Goal: Register for event/course

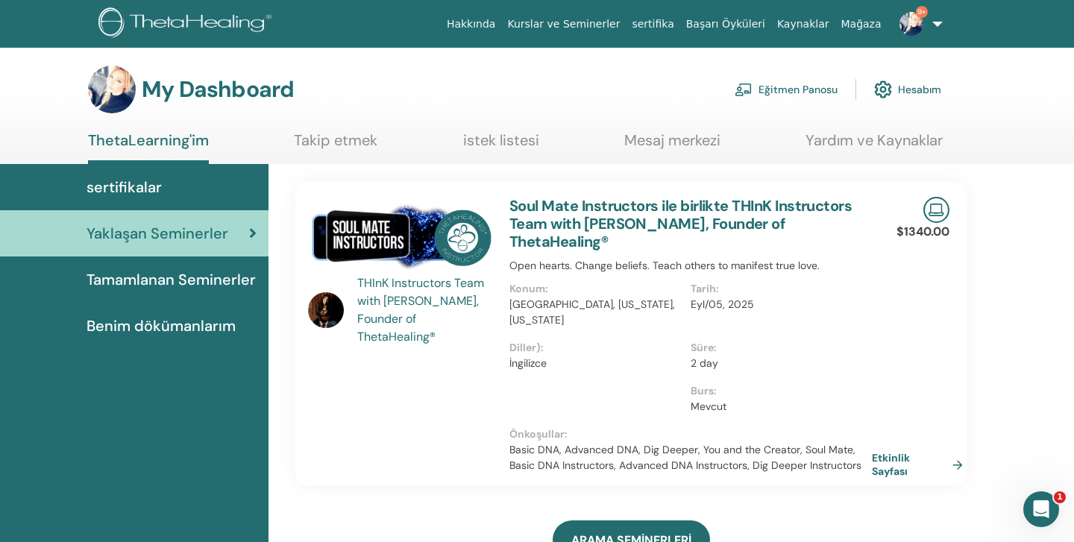
click at [128, 321] on span "Benim dökümanlarım" at bounding box center [160, 326] width 149 height 22
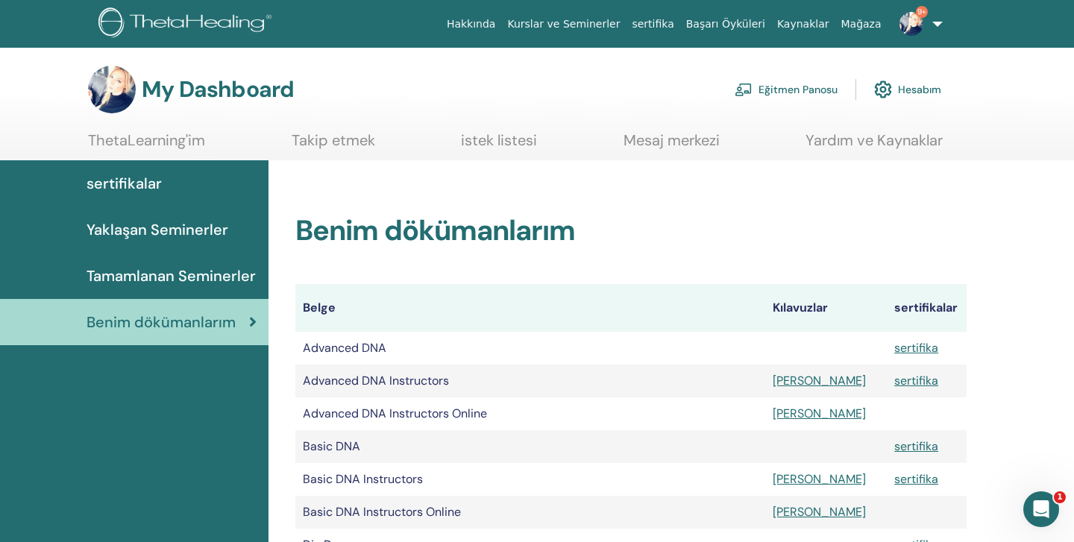
click at [145, 271] on span "Tamamlanan Seminerler" at bounding box center [170, 276] width 169 height 22
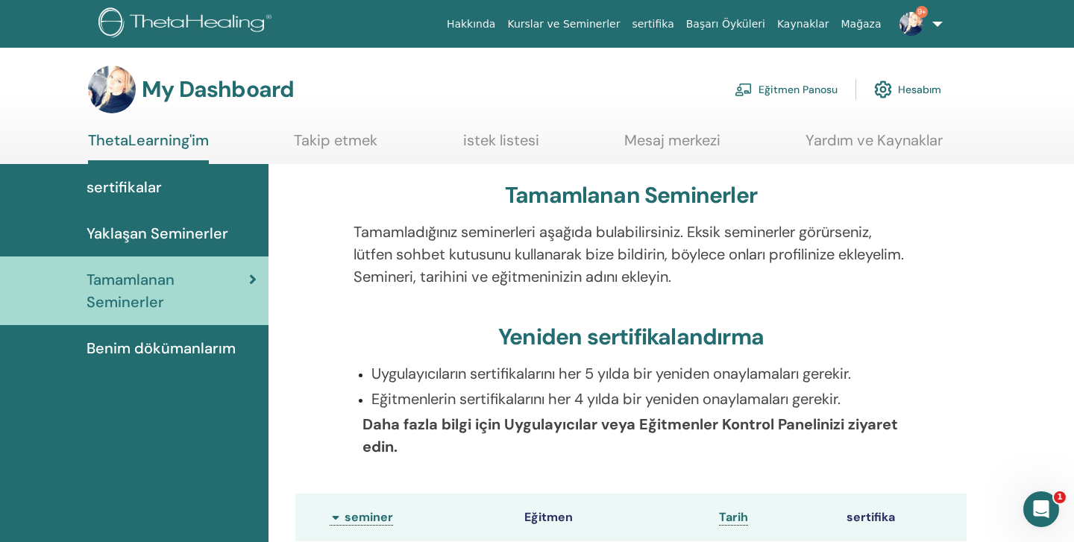
click at [902, 88] on link "Hesabım" at bounding box center [907, 89] width 67 height 33
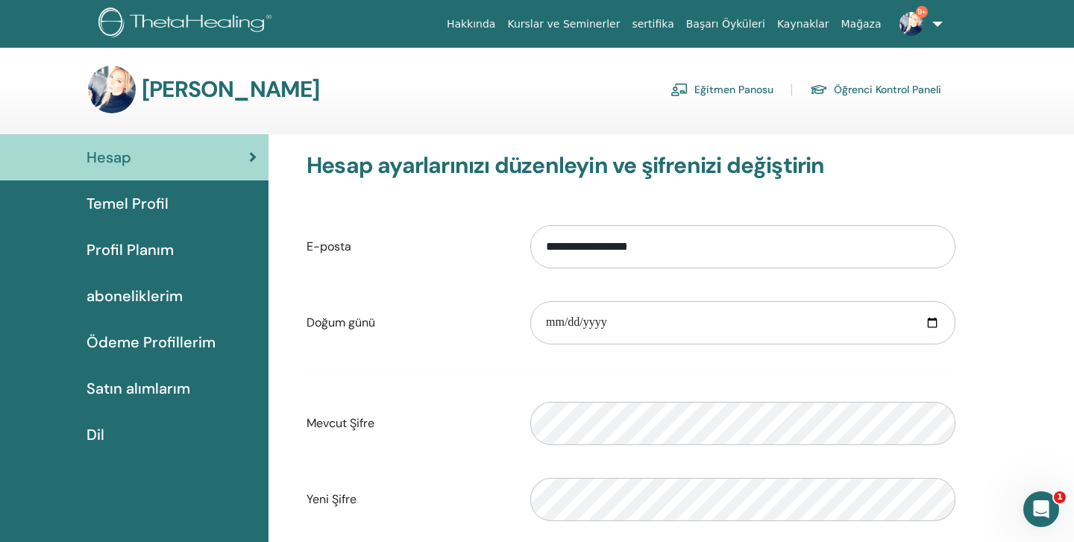
click at [112, 195] on span "Temel Profil" at bounding box center [127, 203] width 82 height 22
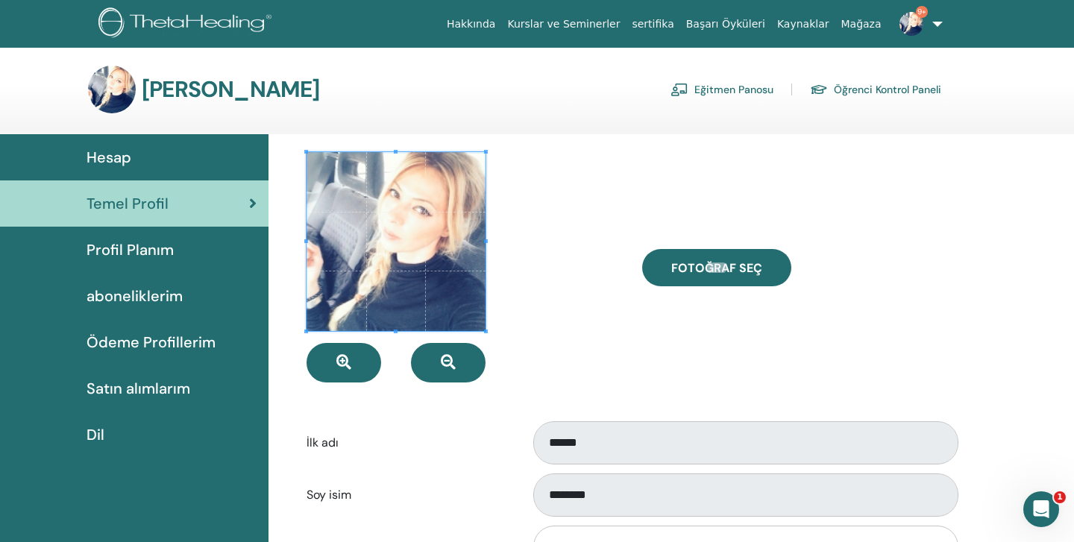
click at [873, 93] on link "Öğrenci Kontrol Paneli" at bounding box center [875, 90] width 131 height 24
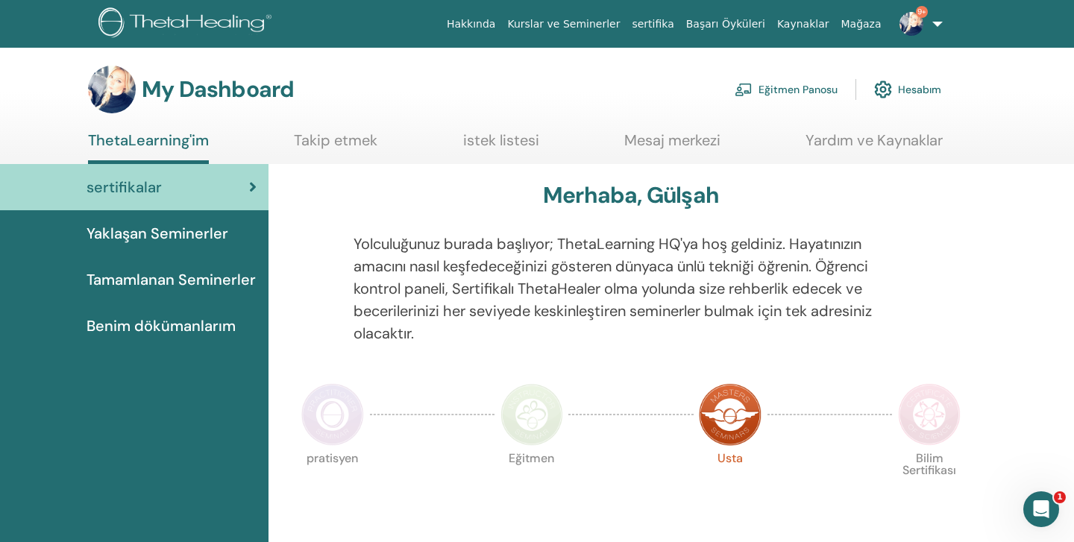
click at [151, 134] on link "ThetaLearning'im" at bounding box center [148, 147] width 121 height 33
click at [320, 136] on link "Takip etmek" at bounding box center [335, 145] width 83 height 29
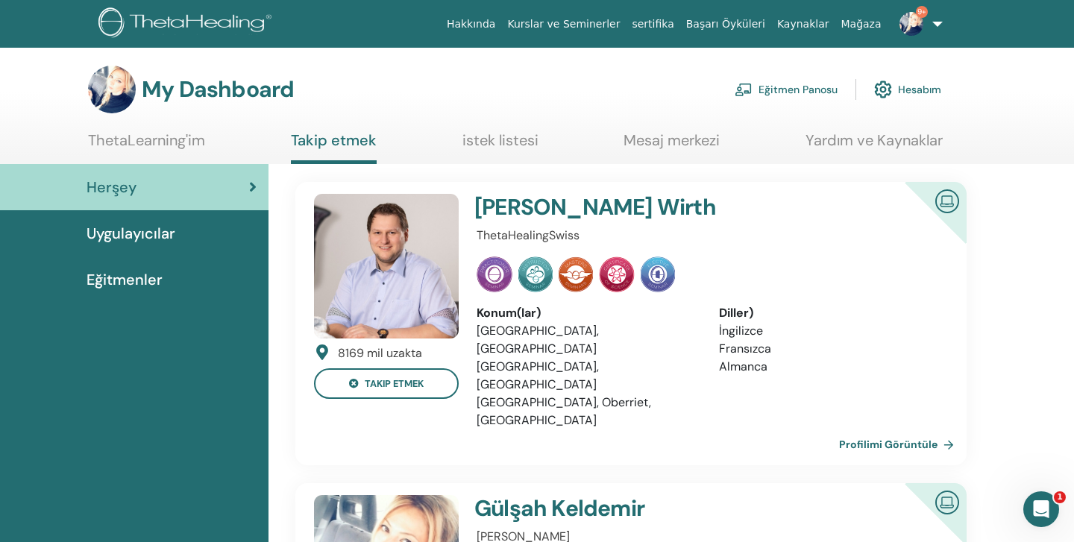
click at [504, 142] on link "istek listesi" at bounding box center [500, 145] width 76 height 29
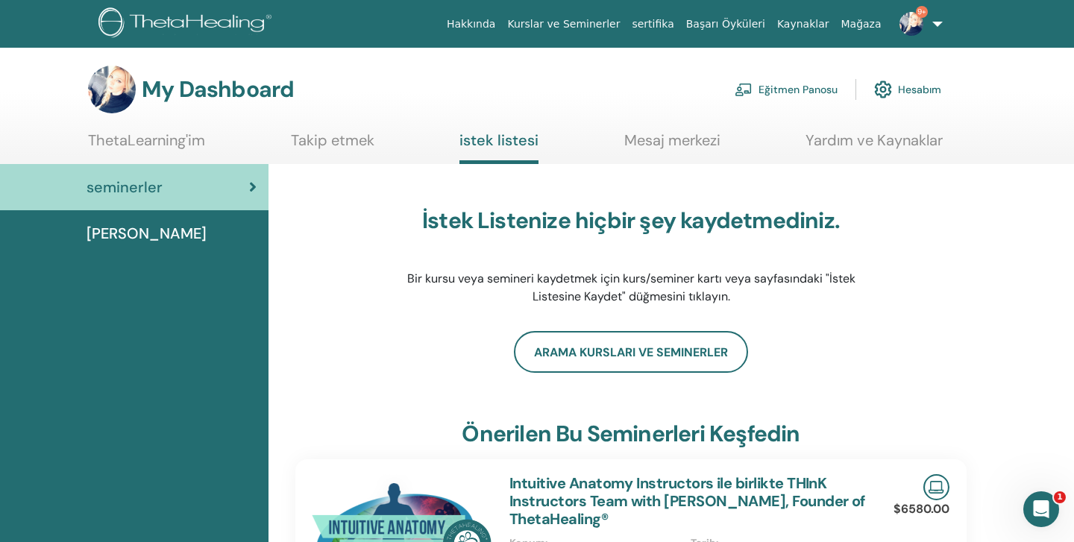
click at [649, 139] on link "Mesaj merkezi" at bounding box center [672, 145] width 96 height 29
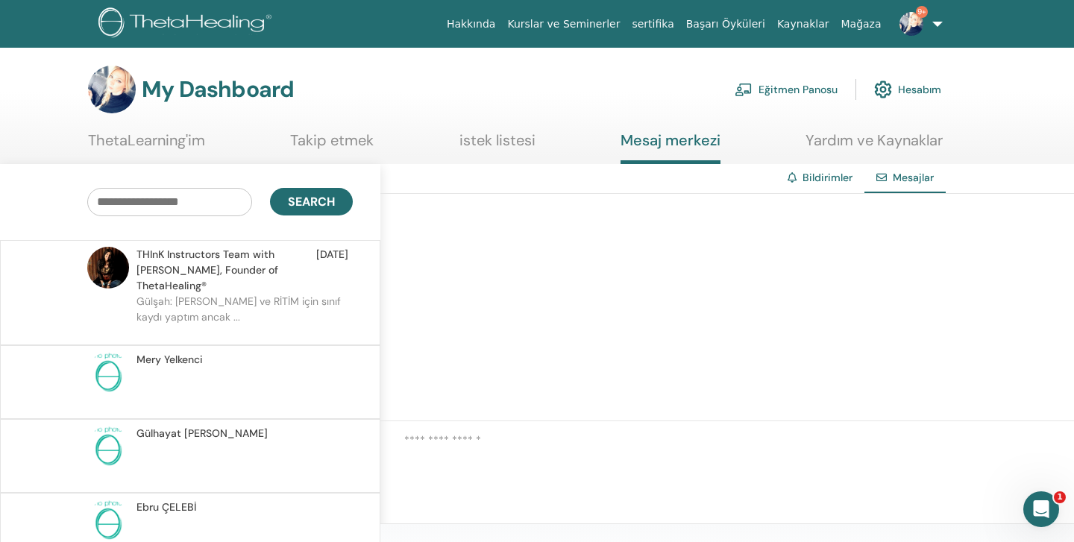
click at [307, 374] on p at bounding box center [244, 390] width 216 height 45
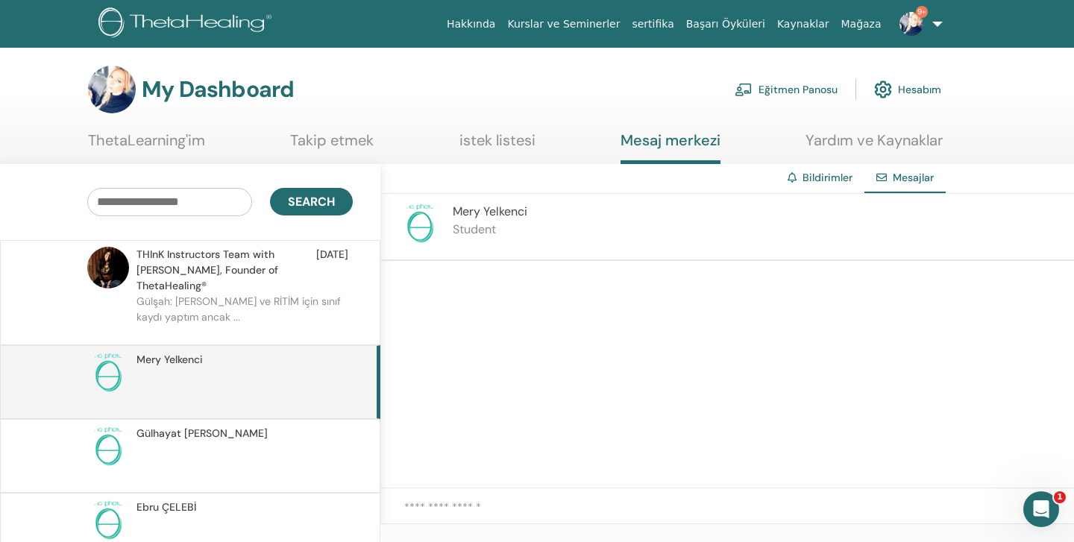
click at [904, 180] on span "Mesajlar" at bounding box center [912, 177] width 41 height 13
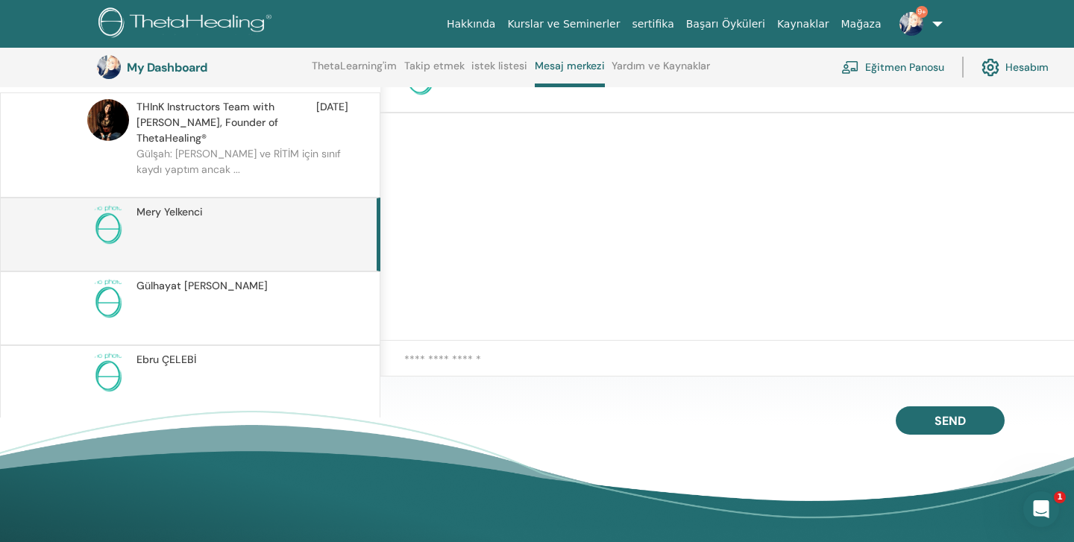
scroll to position [189, 0]
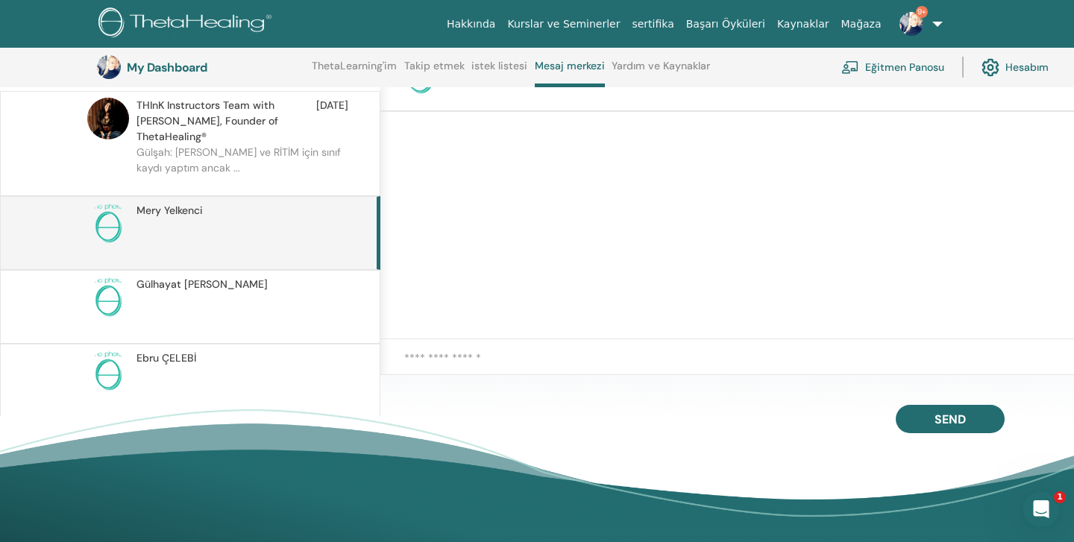
click at [380, 278] on div at bounding box center [726, 225] width 693 height 227
click at [379, 282] on div "[PERSON_NAME]" at bounding box center [190, 307] width 380 height 74
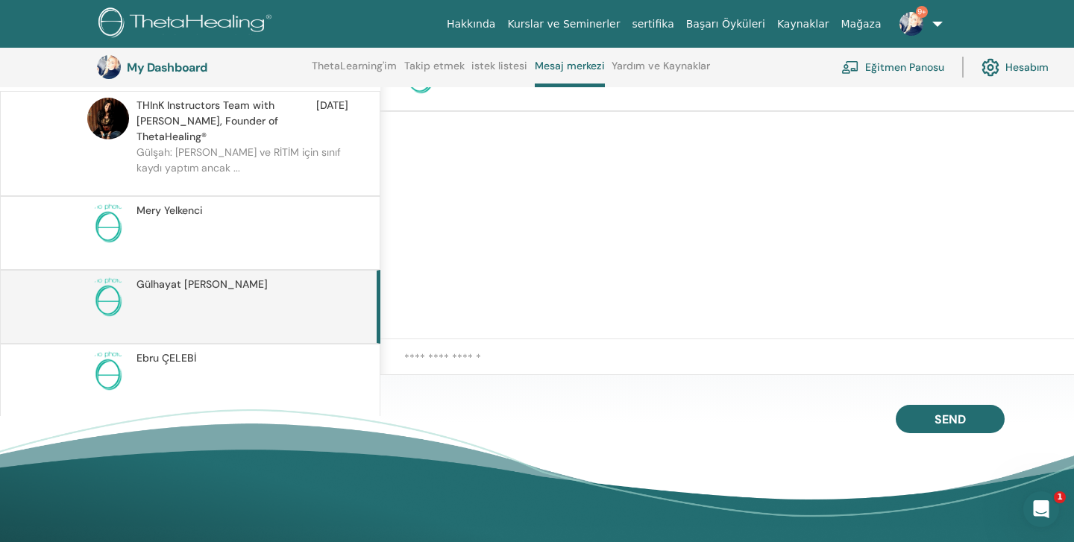
click at [378, 356] on div "[PERSON_NAME]" at bounding box center [190, 381] width 380 height 74
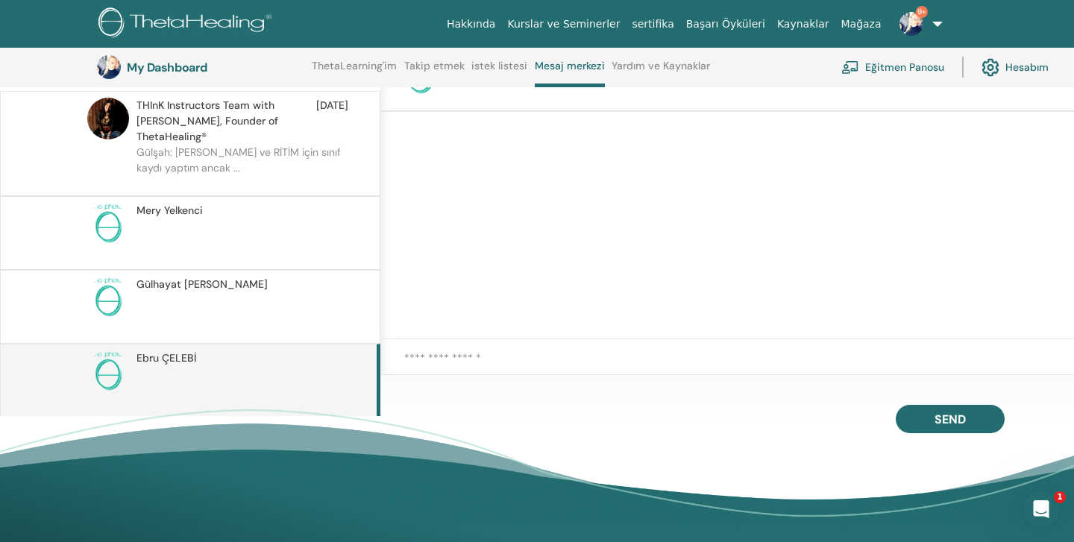
click at [379, 417] on div "[PERSON_NAME]" at bounding box center [190, 454] width 380 height 74
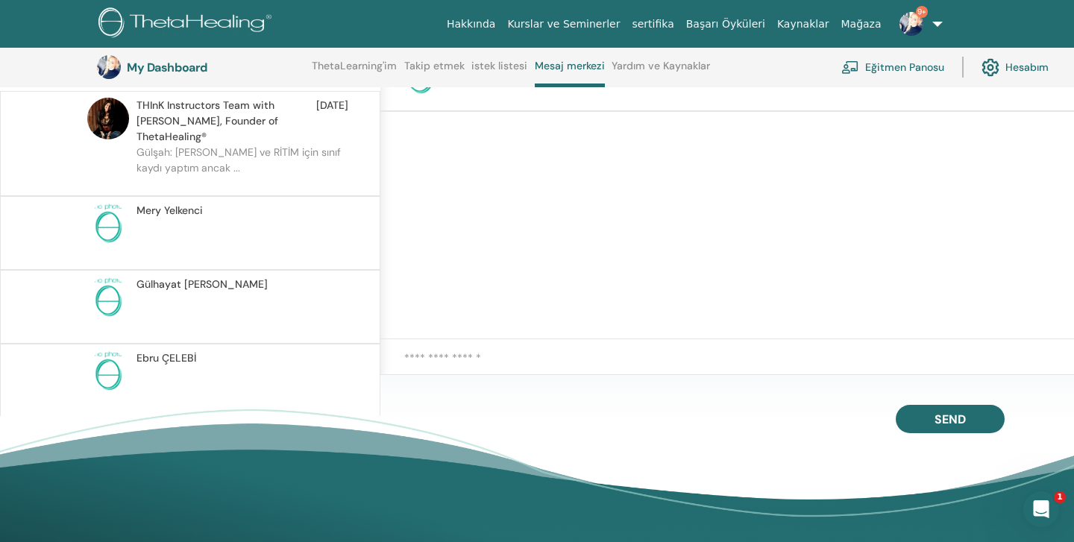
click at [877, 69] on link "Eğitmen Panosu" at bounding box center [892, 67] width 103 height 33
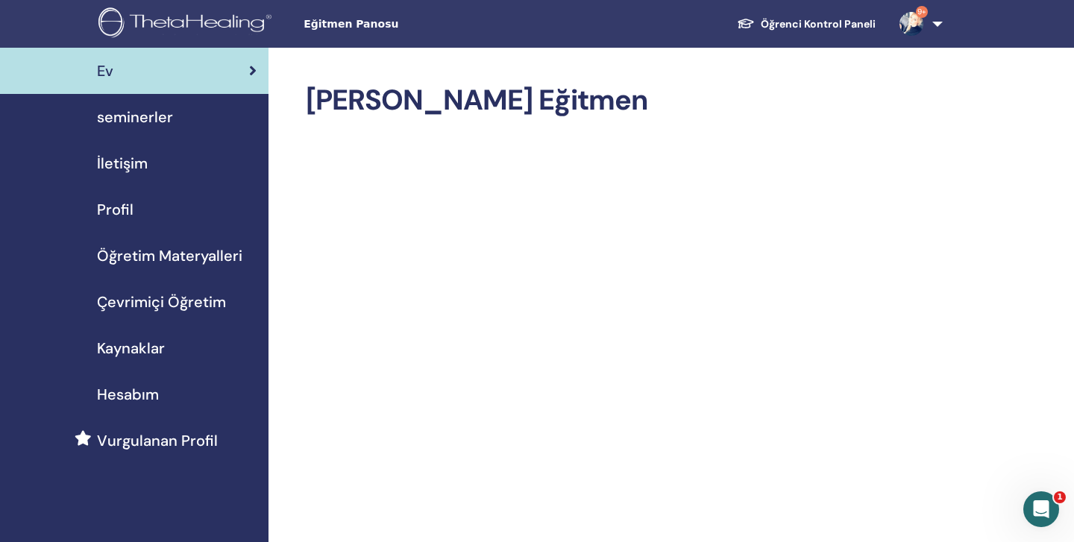
click at [148, 302] on span "Çevrimiçi Öğretim" at bounding box center [161, 302] width 129 height 22
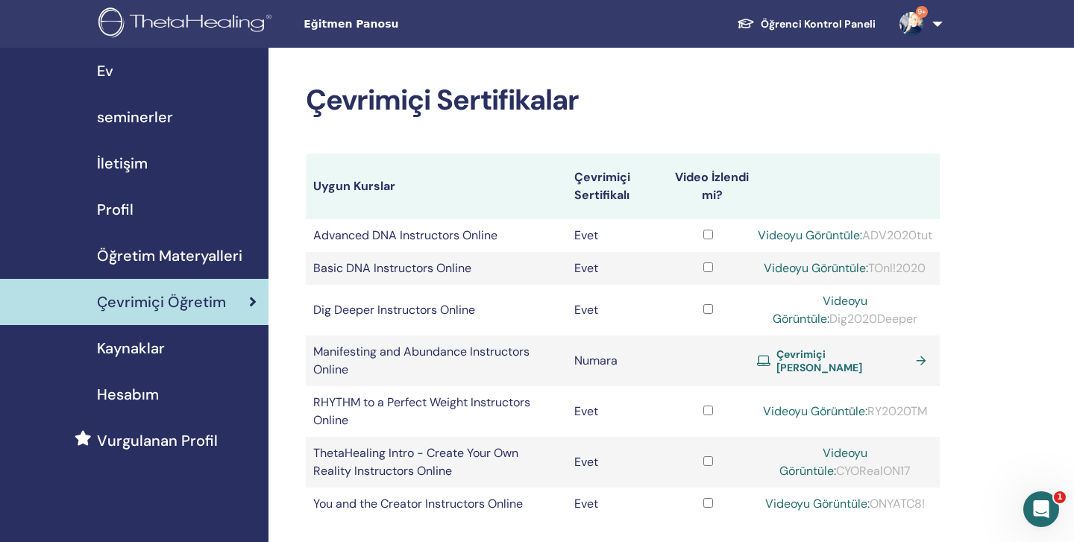
click at [127, 348] on span "Kaynaklar" at bounding box center [131, 348] width 68 height 22
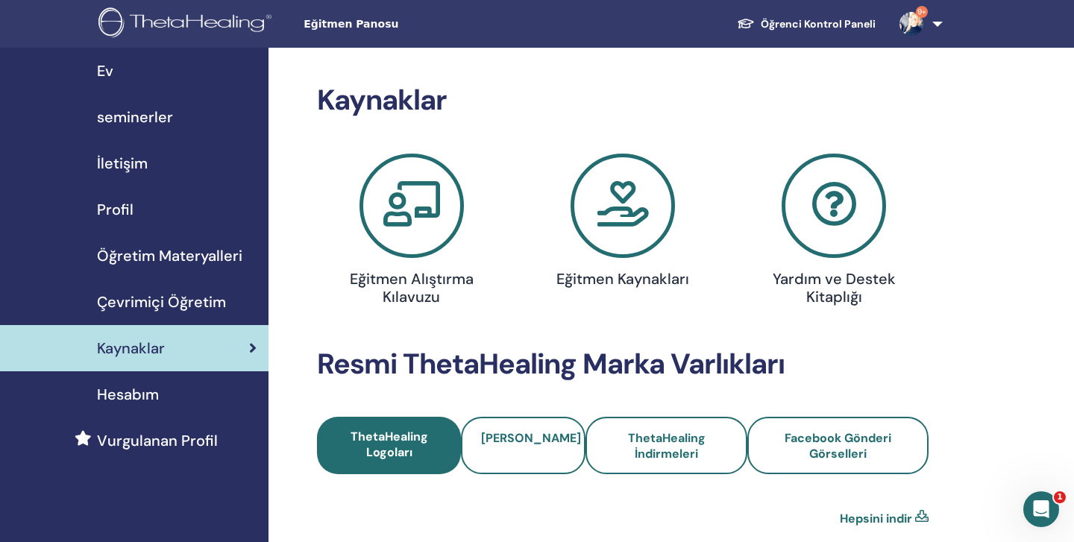
click at [130, 259] on span "Öğretim Materyalleri" at bounding box center [169, 256] width 145 height 22
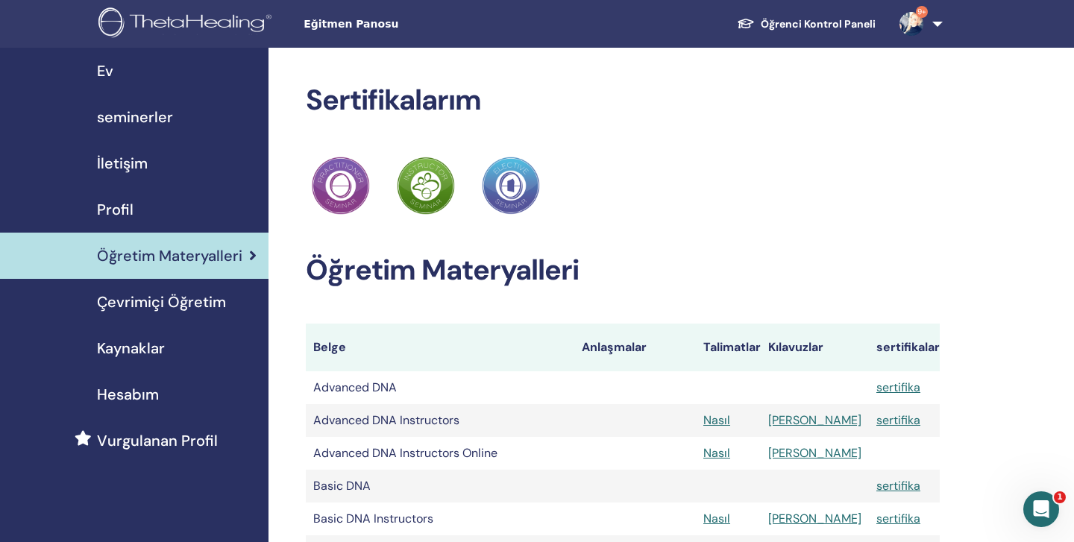
click at [147, 108] on span "seminerler" at bounding box center [135, 117] width 76 height 22
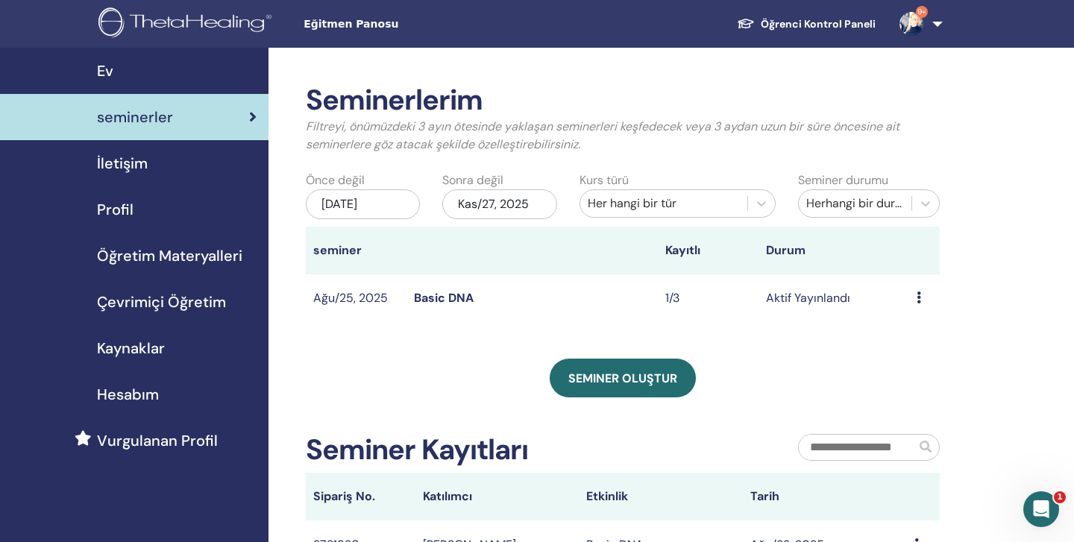
click at [921, 297] on icon at bounding box center [918, 298] width 4 height 12
click at [916, 352] on link "katılımcılar" at bounding box center [916, 354] width 60 height 16
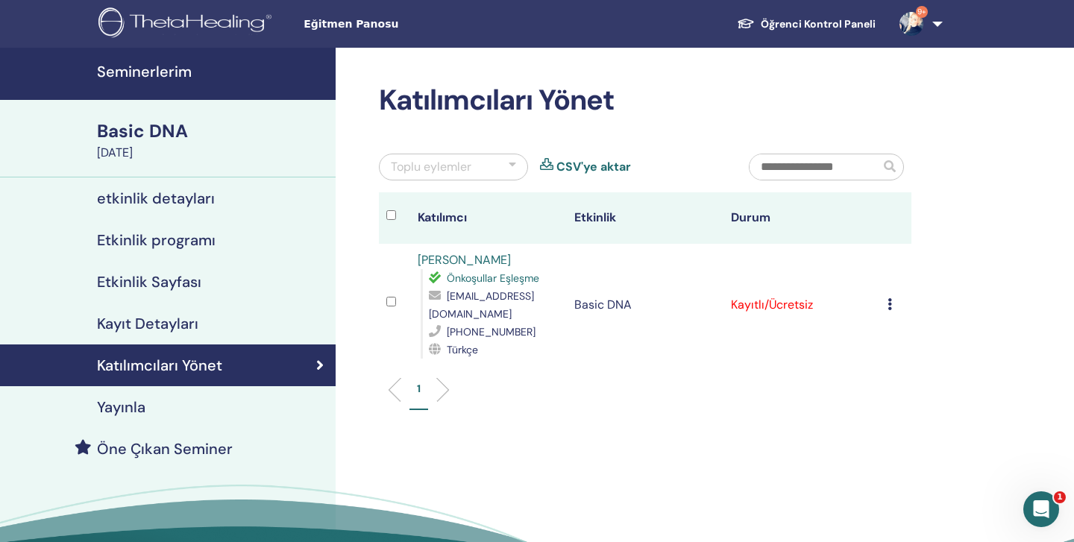
click at [886, 303] on td "Kaydı İptal Et Otomatik onaylama Ücretli Olarak İşaretle Ödenmemiş olarak işare…" at bounding box center [895, 305] width 31 height 122
click at [891, 302] on icon at bounding box center [889, 304] width 4 height 12
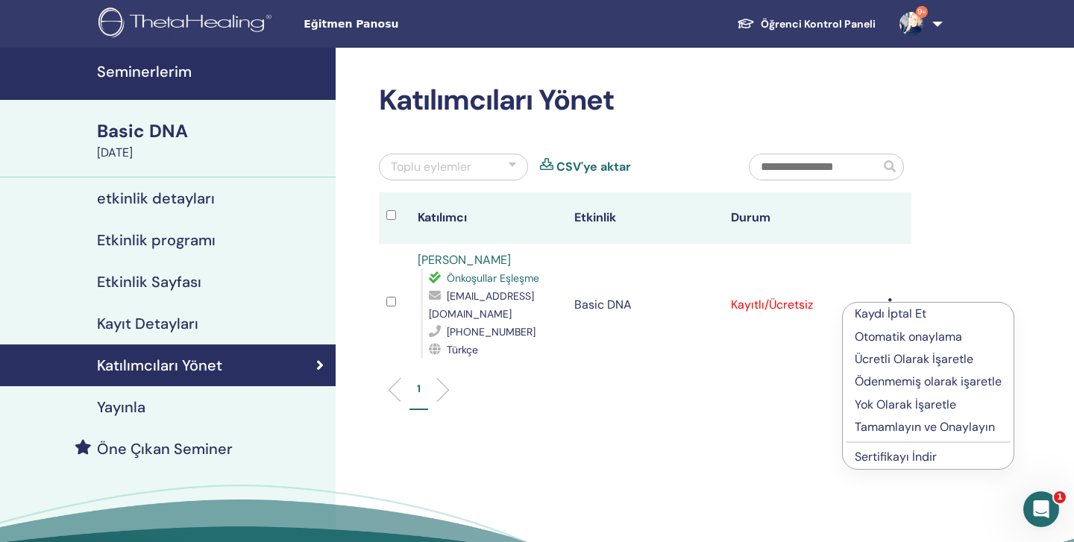
click at [884, 427] on p "Tamamlayın ve Onaylayın" at bounding box center [927, 427] width 147 height 18
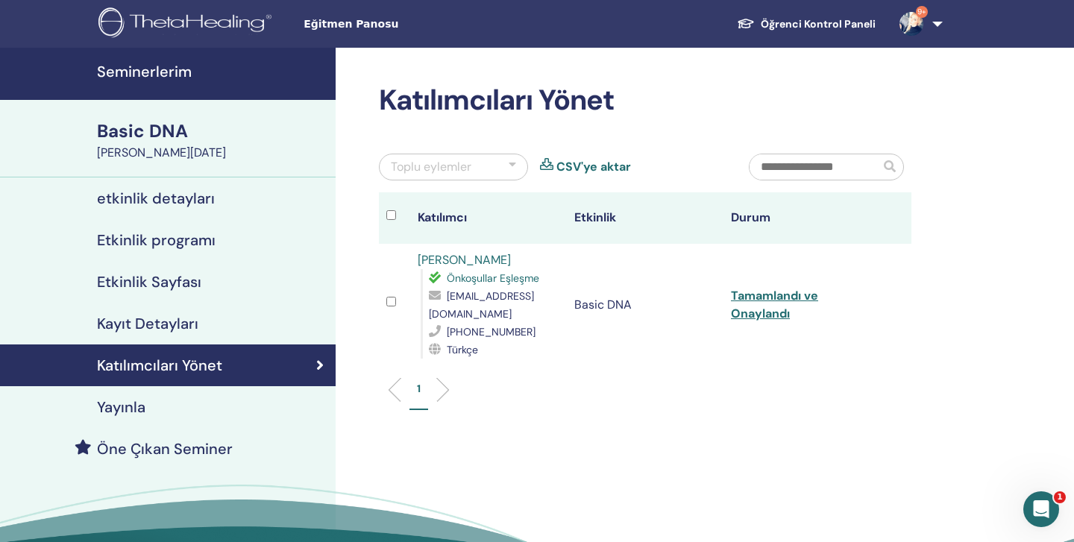
click at [177, 448] on h4 "Öne Çıkan Seminer" at bounding box center [165, 449] width 136 height 18
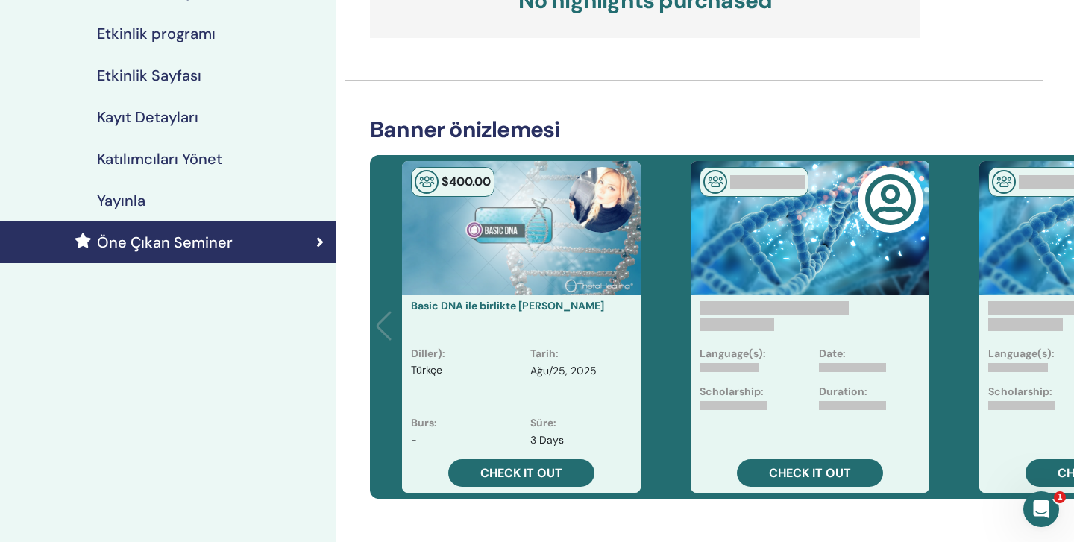
scroll to position [209, 0]
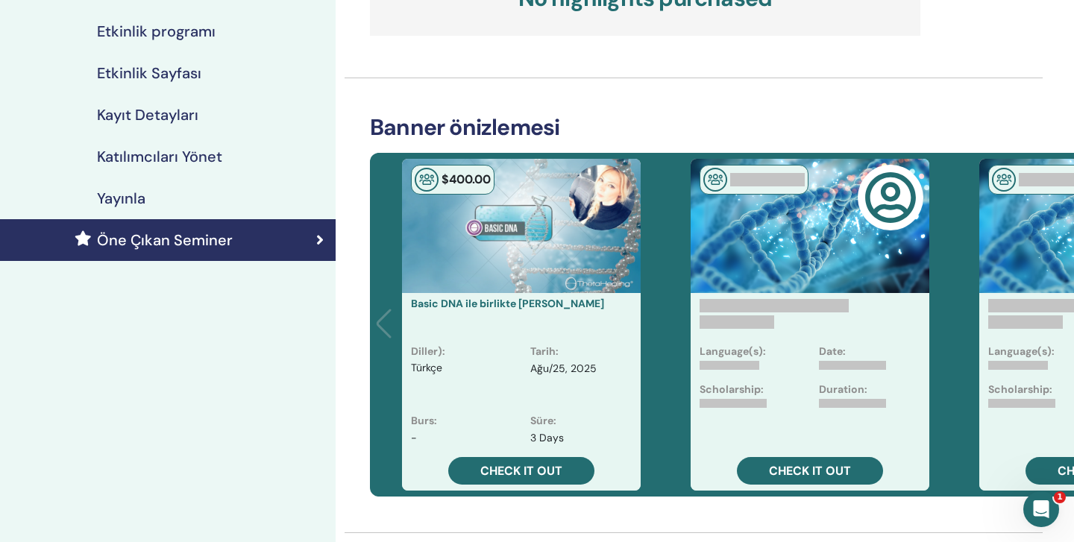
click at [913, 110] on div "Aktif Öne Çıkanlar Konum Başlangıç Son No highlights purchased Banner önizlemes…" at bounding box center [693, 436] width 716 height 1194
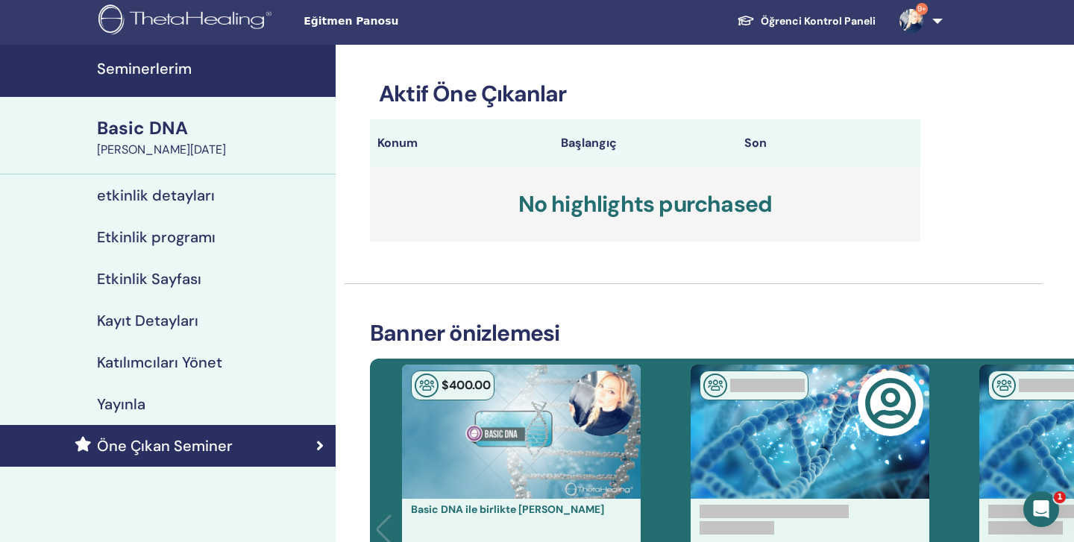
scroll to position [0, 0]
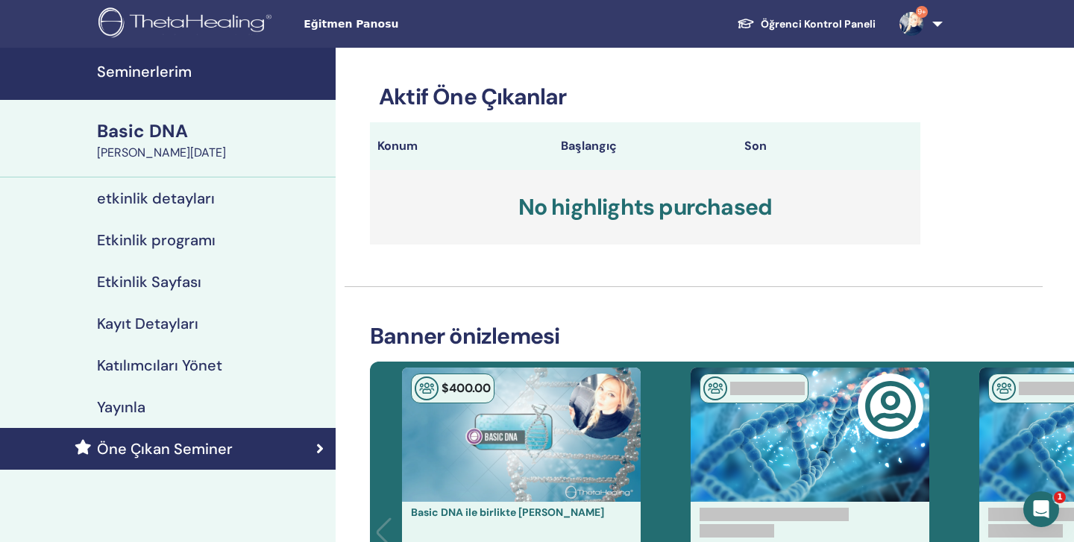
click at [125, 277] on h4 "Etkinlik Sayfası" at bounding box center [149, 282] width 104 height 18
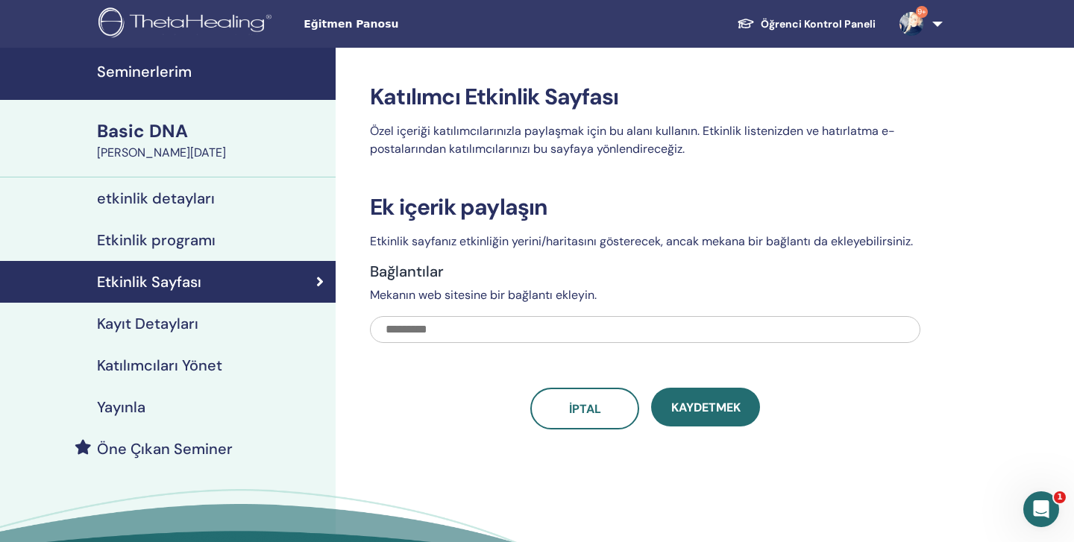
click at [125, 198] on h4 "etkinlik detayları" at bounding box center [156, 198] width 118 height 18
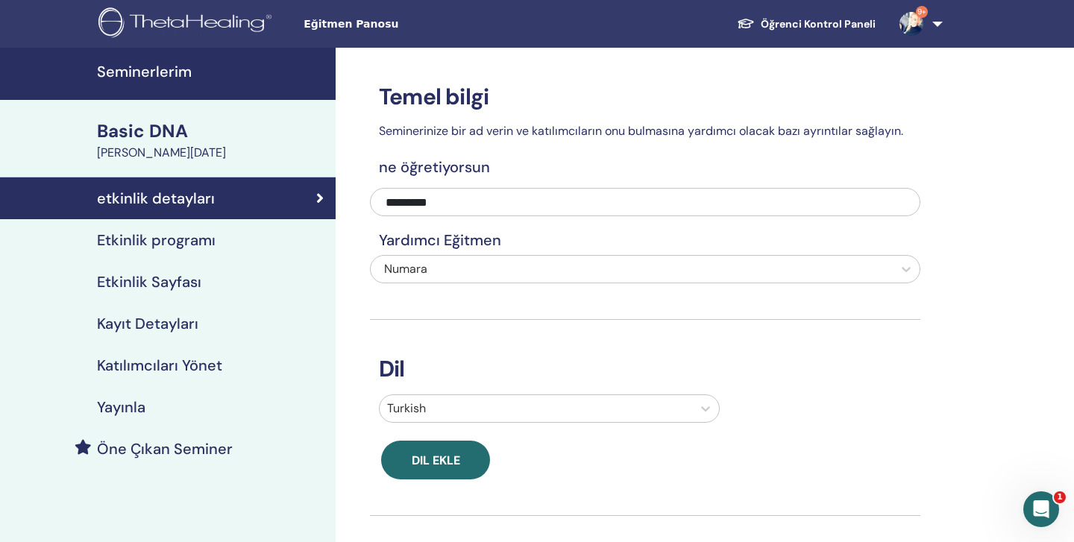
click at [937, 22] on link "9+" at bounding box center [917, 24] width 61 height 48
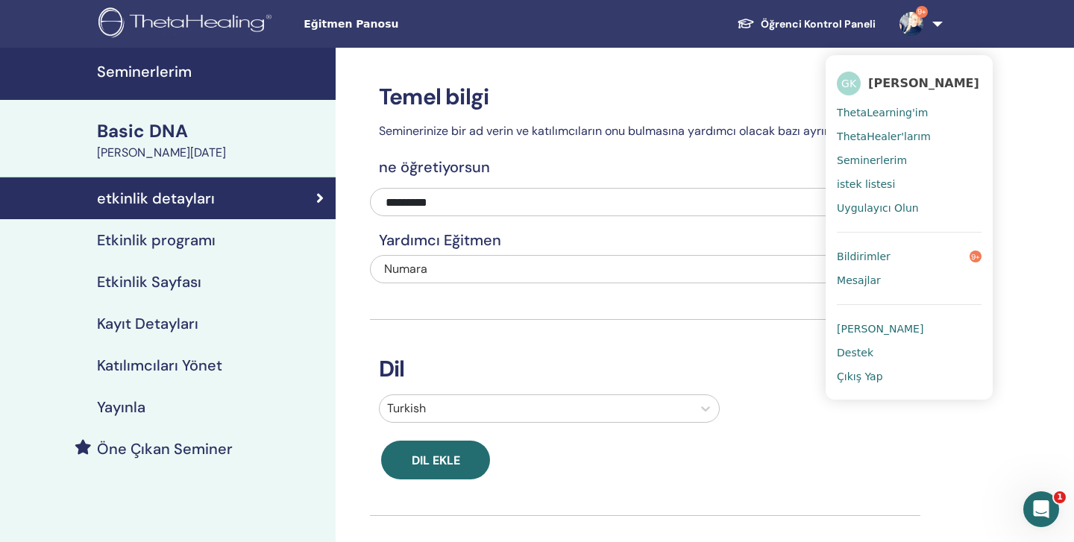
click at [861, 161] on span "Seminerlerim" at bounding box center [871, 160] width 70 height 13
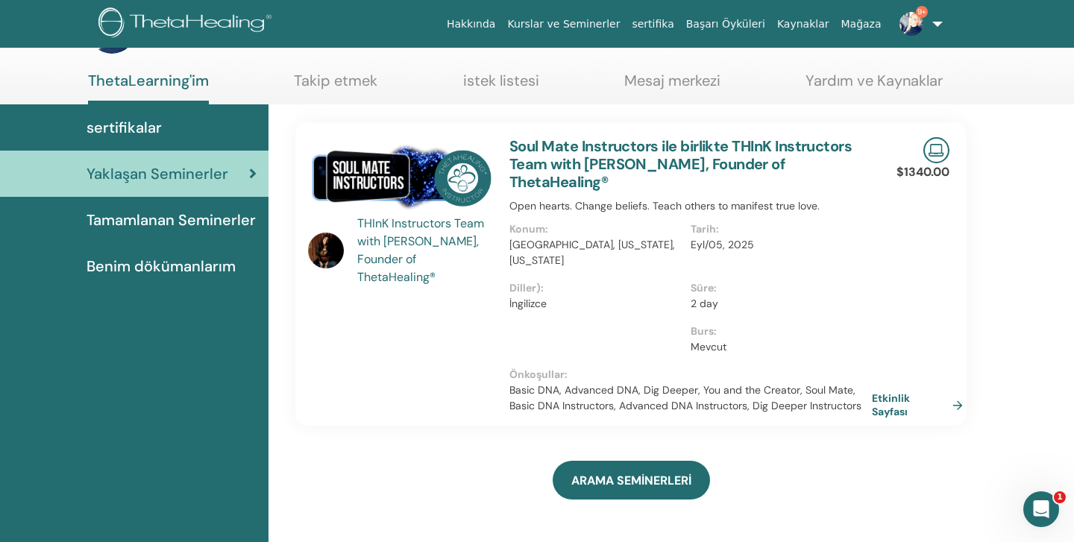
scroll to position [89, 0]
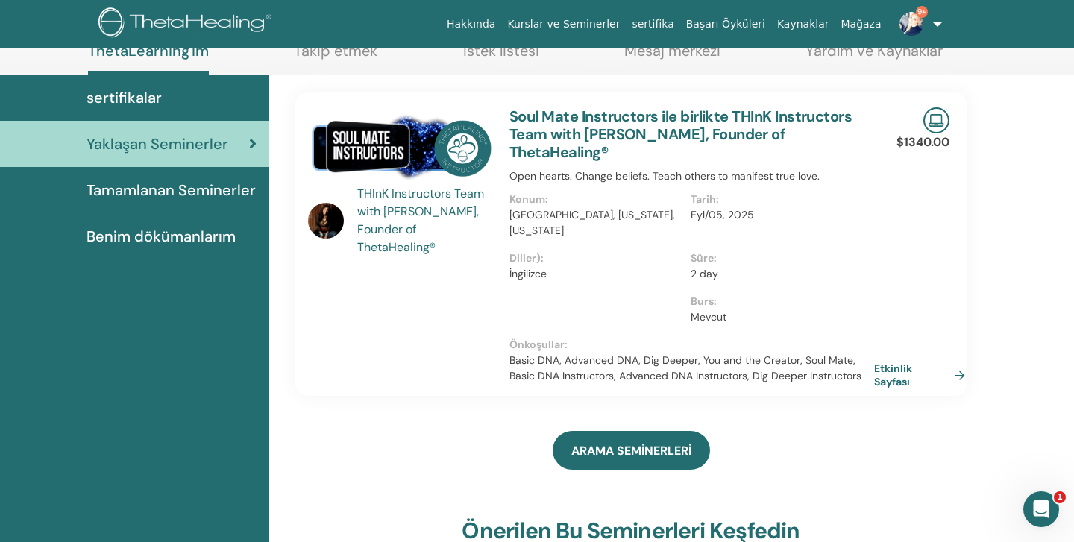
click at [961, 362] on link "Etkinlik Sayfası" at bounding box center [922, 375] width 97 height 27
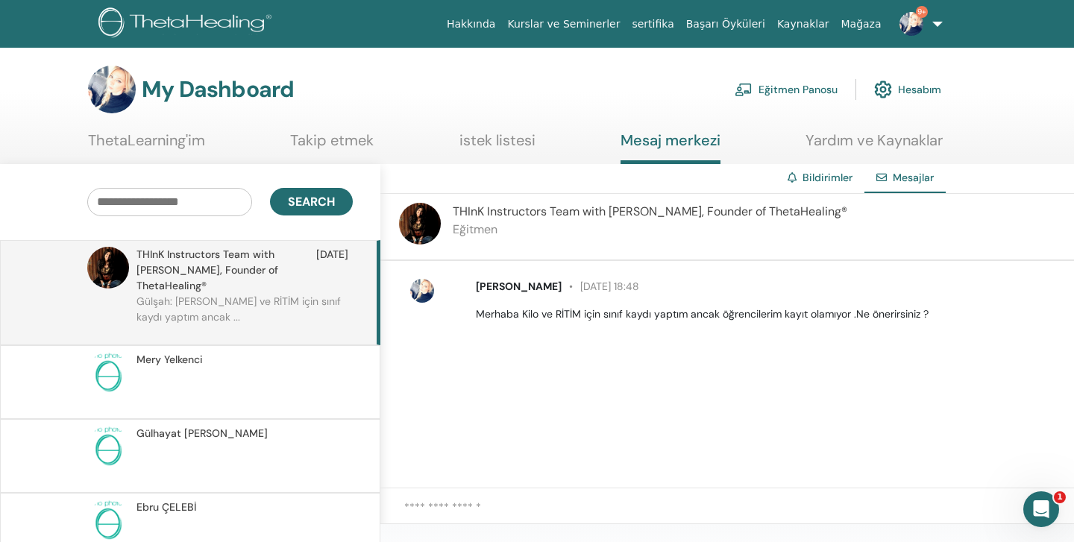
click at [809, 23] on link "Kaynaklar" at bounding box center [803, 24] width 64 height 28
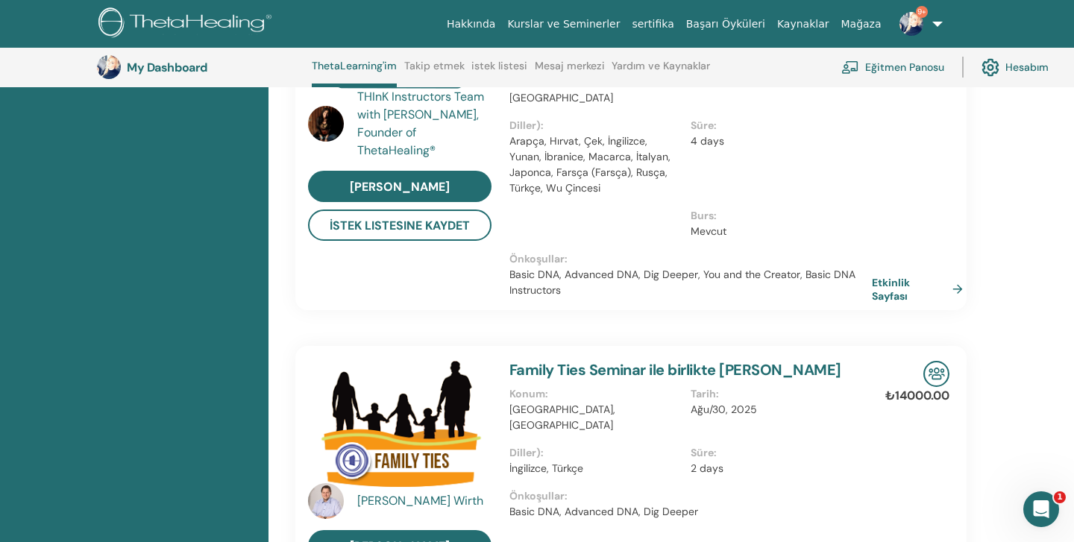
scroll to position [1083, 0]
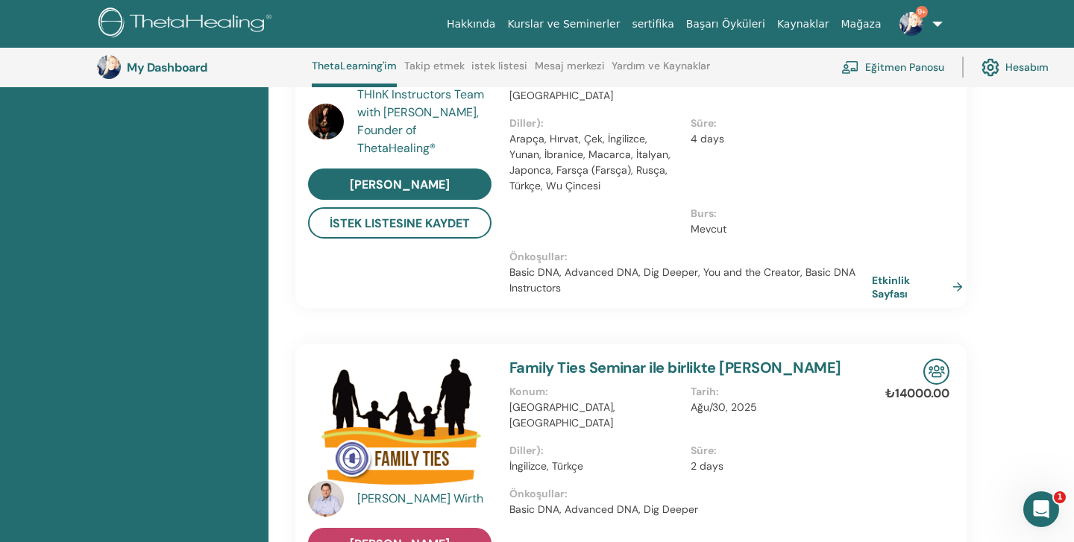
click at [441, 536] on span "[PERSON_NAME]" at bounding box center [400, 544] width 100 height 16
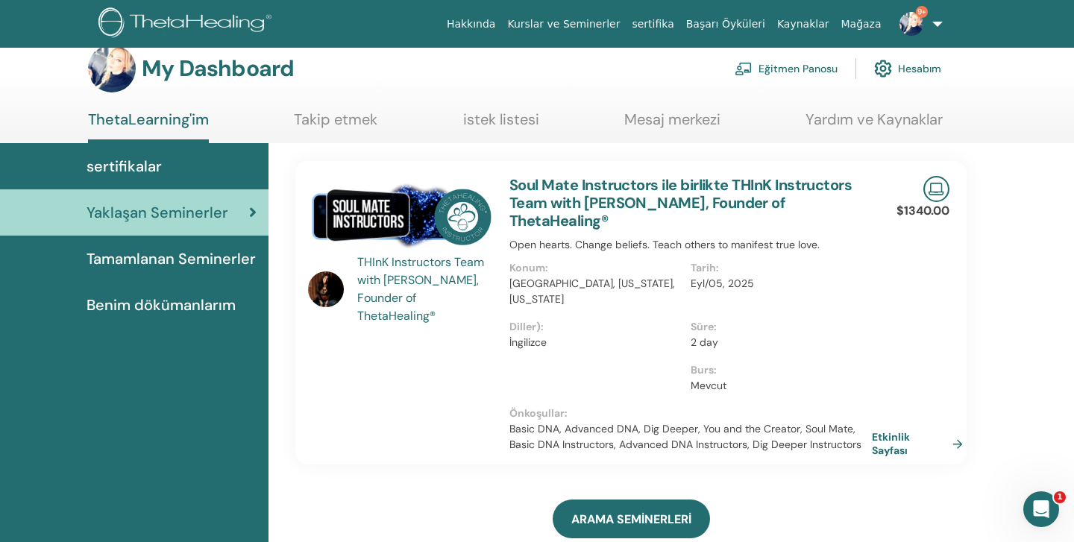
scroll to position [17, 0]
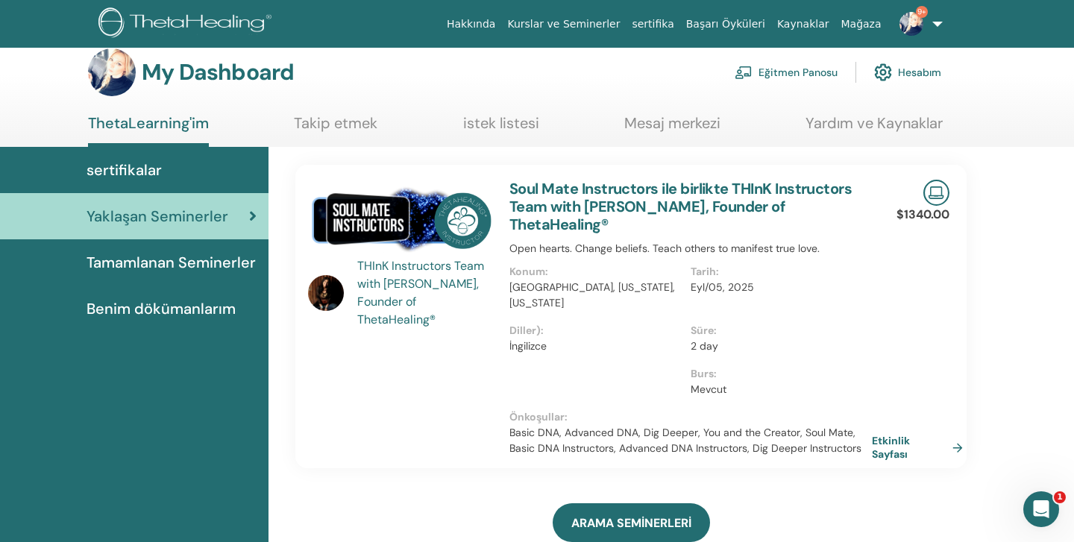
click at [406, 219] on img at bounding box center [399, 221] width 183 height 82
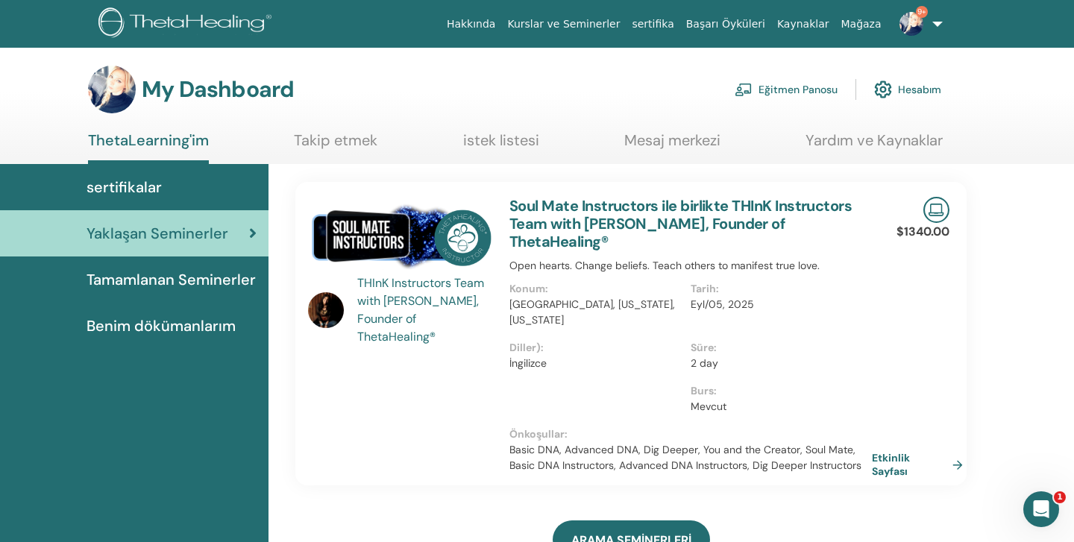
click at [458, 233] on img at bounding box center [399, 238] width 183 height 82
click at [892, 451] on link "Etkinlik Sayfası" at bounding box center [922, 464] width 97 height 27
click at [157, 326] on span "Benim dökümanlarım" at bounding box center [160, 326] width 149 height 22
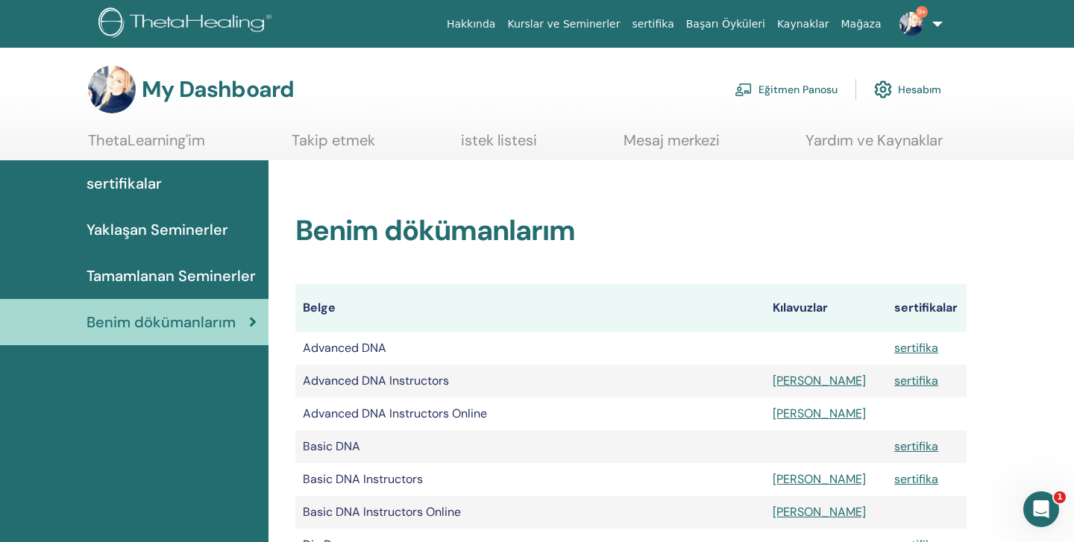
click at [154, 226] on span "Yaklaşan Seminerler" at bounding box center [157, 229] width 142 height 22
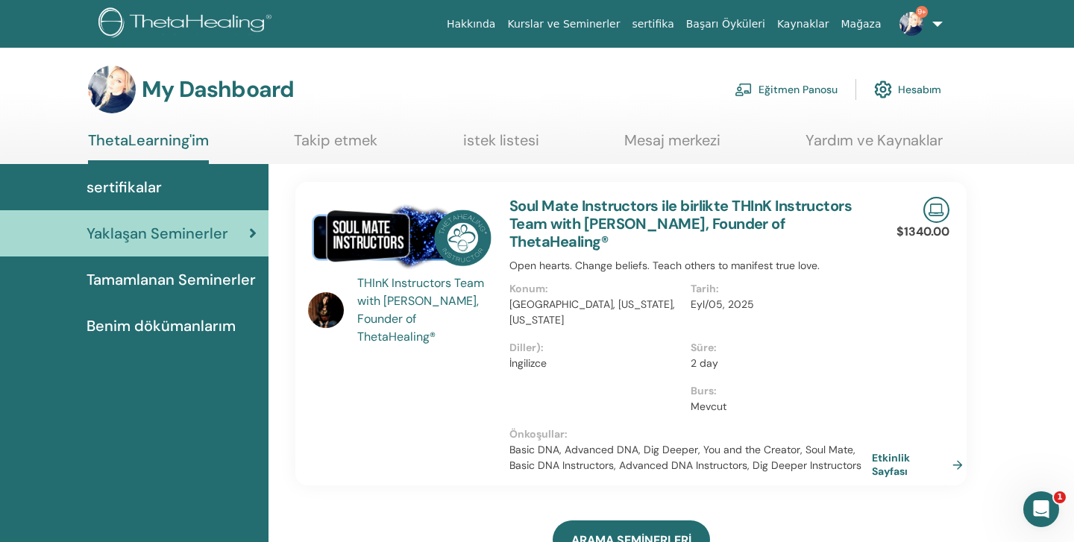
click at [156, 189] on span "sertifikalar" at bounding box center [123, 187] width 75 height 22
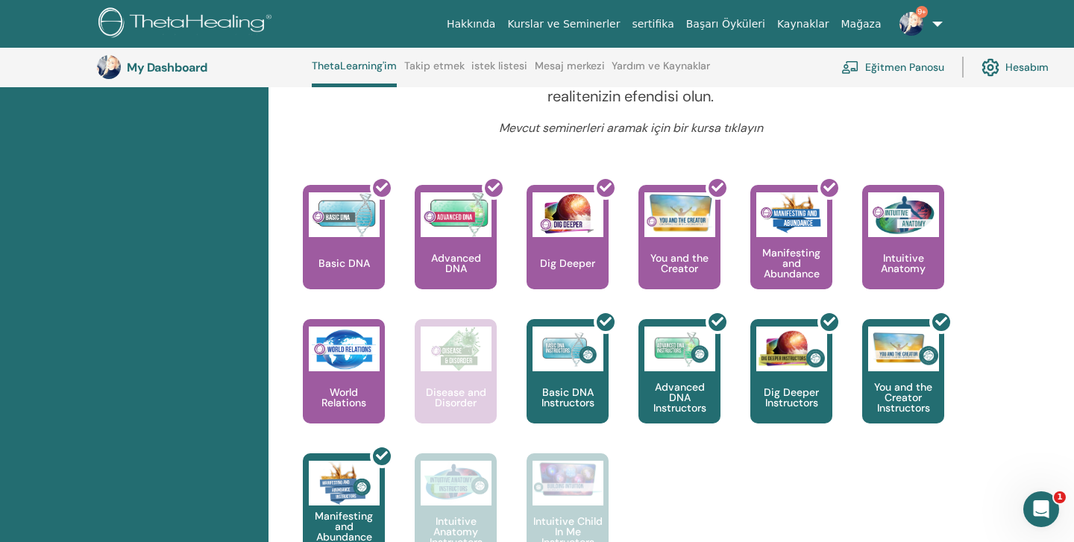
scroll to position [576, 0]
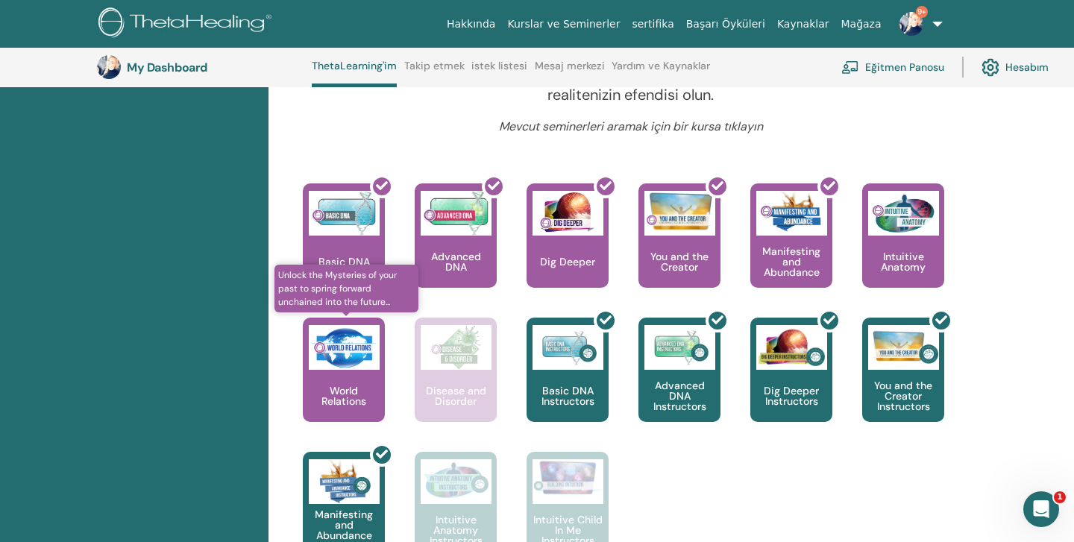
click at [341, 354] on img at bounding box center [344, 347] width 71 height 45
